Goal: Information Seeking & Learning: Understand process/instructions

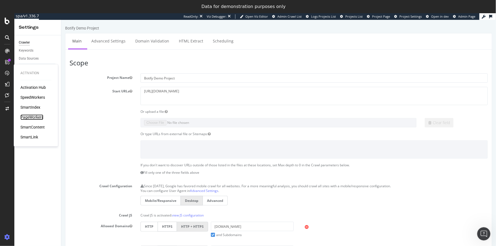
click at [39, 117] on div "PageWorkers" at bounding box center [31, 117] width 23 height 6
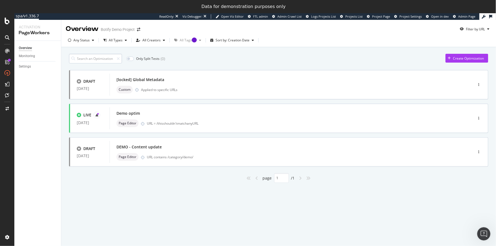
click at [98, 60] on input at bounding box center [95, 59] width 53 height 10
click at [27, 76] on div "SiteCrawler" at bounding box center [30, 76] width 20 height 6
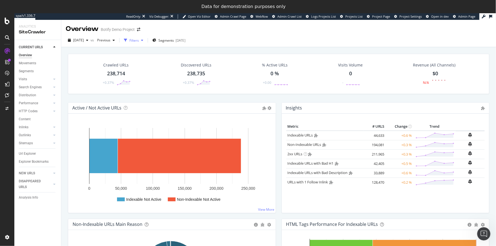
click at [139, 41] on div "Filters" at bounding box center [133, 40] width 9 height 5
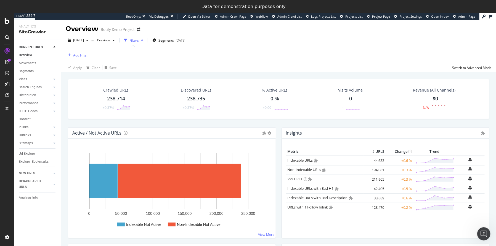
click at [80, 55] on div "Add Filter" at bounding box center [80, 55] width 15 height 5
click at [199, 68] on div "Apply Clear Save Switch to Advanced Mode" at bounding box center [278, 67] width 435 height 9
click at [31, 118] on div "PageWorkers" at bounding box center [31, 117] width 23 height 6
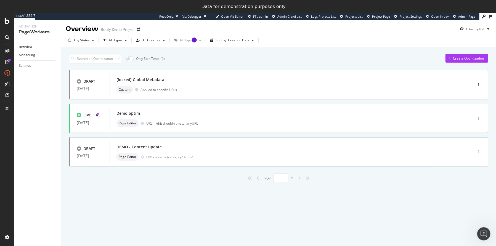
click at [24, 56] on div "Monitoring" at bounding box center [27, 55] width 16 height 6
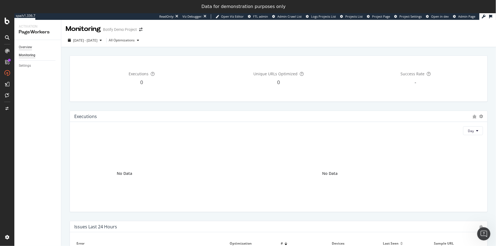
click at [25, 47] on div "Overview" at bounding box center [25, 47] width 13 height 6
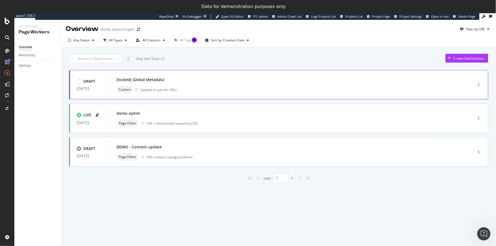
click at [150, 79] on div "[locked] Global Metadata" at bounding box center [140, 80] width 48 height 6
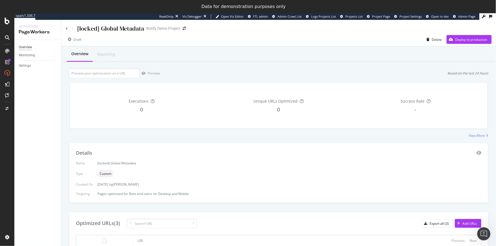
click at [27, 47] on div "Overview" at bounding box center [25, 47] width 13 height 6
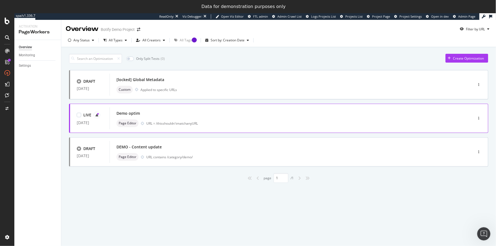
click at [134, 112] on div "Demo optim" at bounding box center [127, 114] width 23 height 6
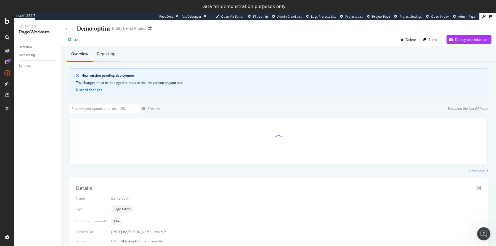
click at [107, 54] on div "Reporting" at bounding box center [106, 54] width 18 height 6
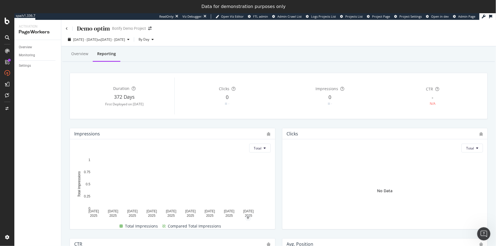
scroll to position [136, 0]
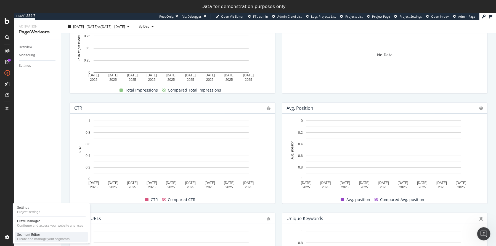
click at [31, 238] on div "Create and manage your segments" at bounding box center [43, 239] width 52 height 4
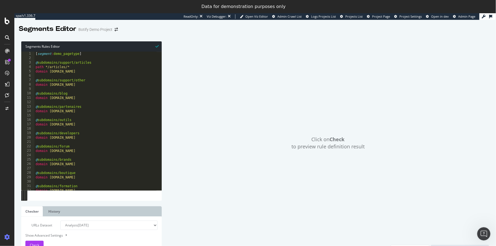
click at [247, 92] on div "Click on Check to preview rule definition result" at bounding box center [328, 143] width 322 height 204
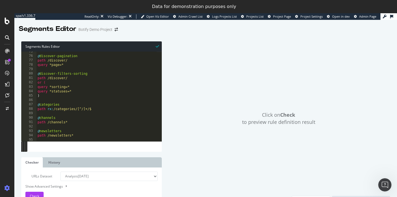
scroll to position [329, 0]
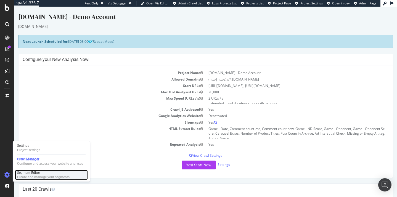
click at [26, 175] on div "Create and manage your segments" at bounding box center [43, 177] width 52 height 4
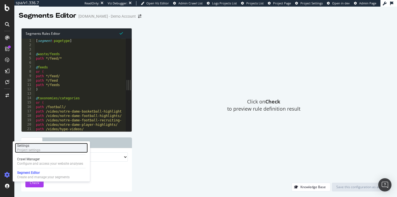
click at [29, 150] on div "Project settings" at bounding box center [28, 150] width 23 height 4
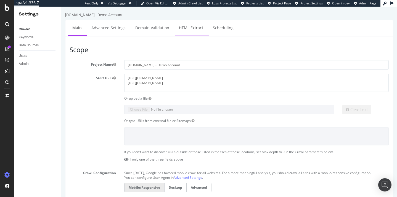
click at [177, 31] on link "HTML Extract" at bounding box center [191, 27] width 33 height 15
select select "count"
select select "i"
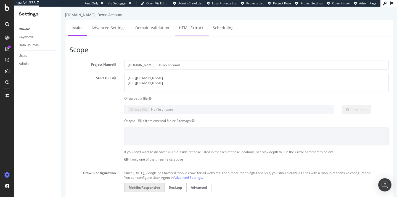
select select "exist"
select select "count"
select select "i"
select select "exist"
select select "count"
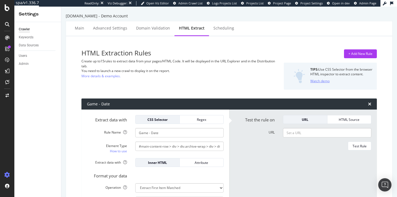
click at [316, 81] on div "Watch demo" at bounding box center [319, 81] width 19 height 5
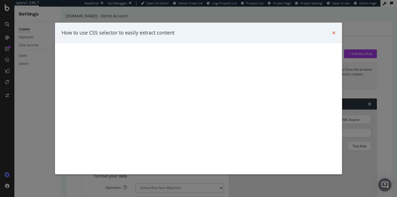
click at [335, 32] on icon "times" at bounding box center [333, 33] width 3 height 4
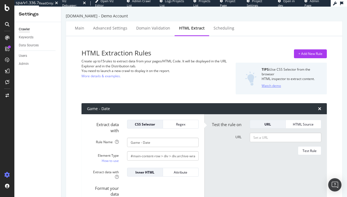
click at [266, 87] on div "Watch demo" at bounding box center [270, 85] width 19 height 5
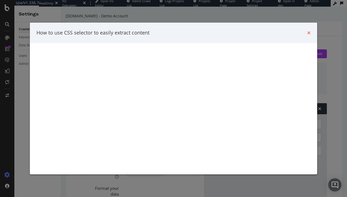
click at [309, 33] on icon "times" at bounding box center [308, 33] width 3 height 4
